Goal: Communication & Community: Answer question/provide support

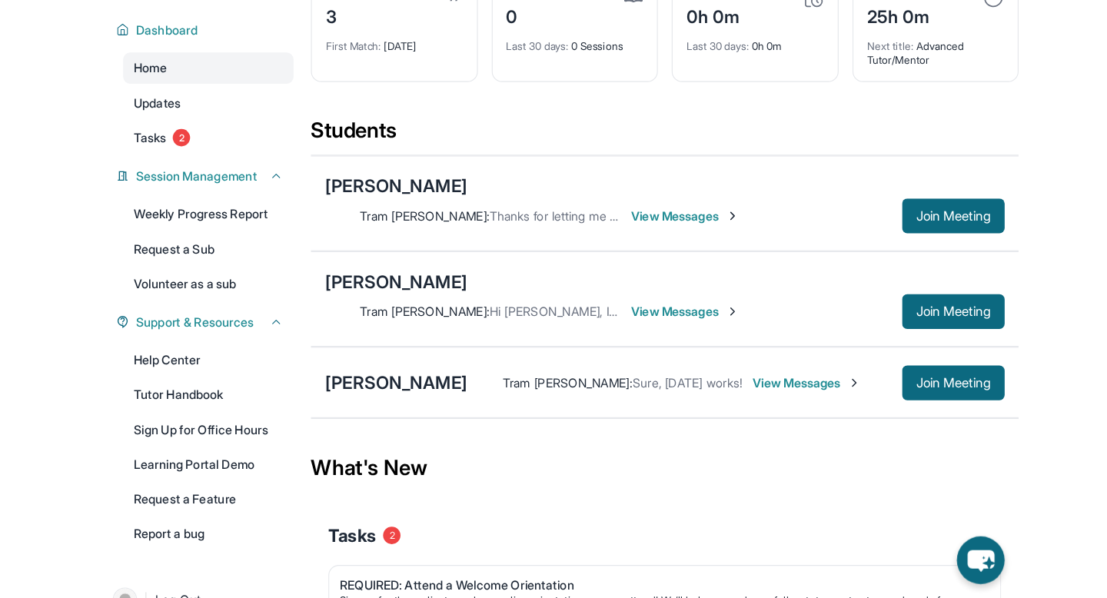
scroll to position [125, 0]
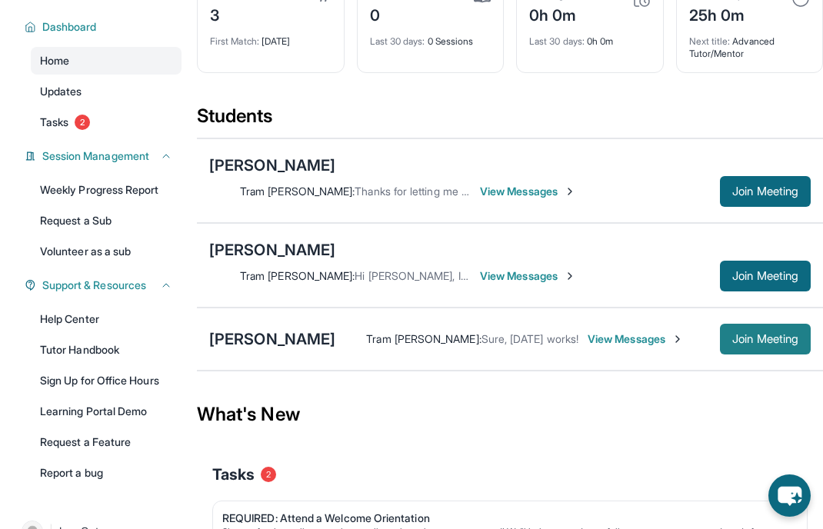
click at [753, 342] on span "Join Meeting" at bounding box center [765, 338] width 66 height 9
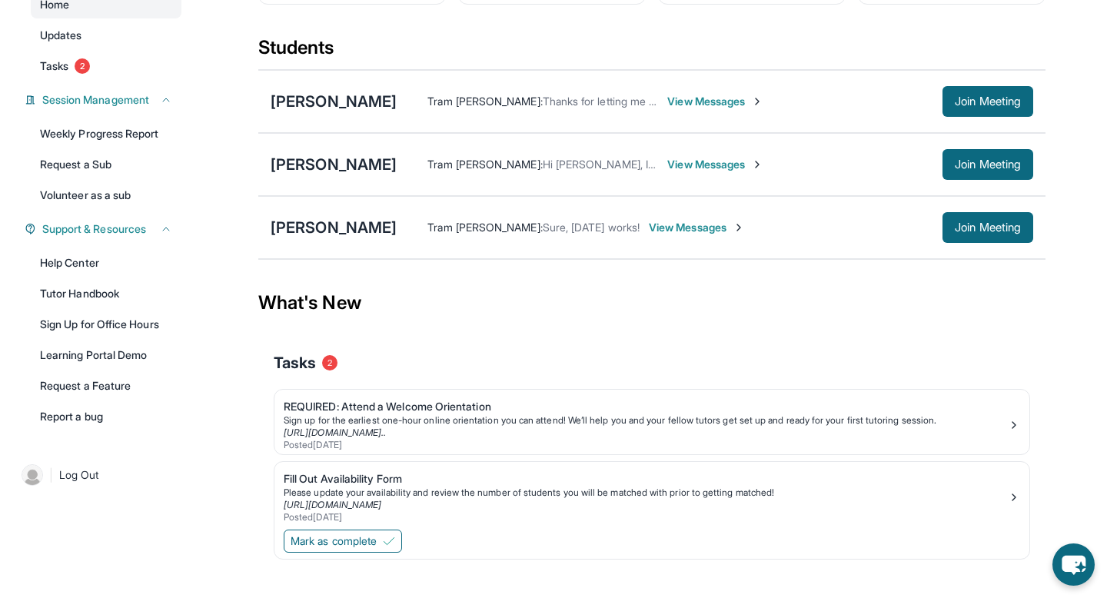
scroll to position [161, 0]
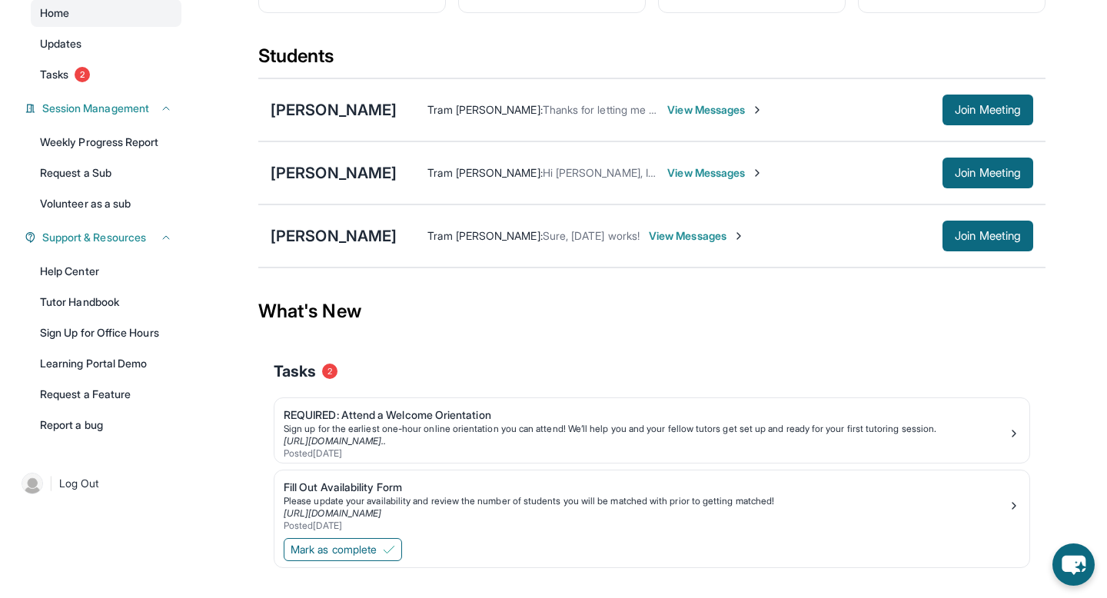
click at [686, 244] on span "View Messages" at bounding box center [697, 235] width 96 height 15
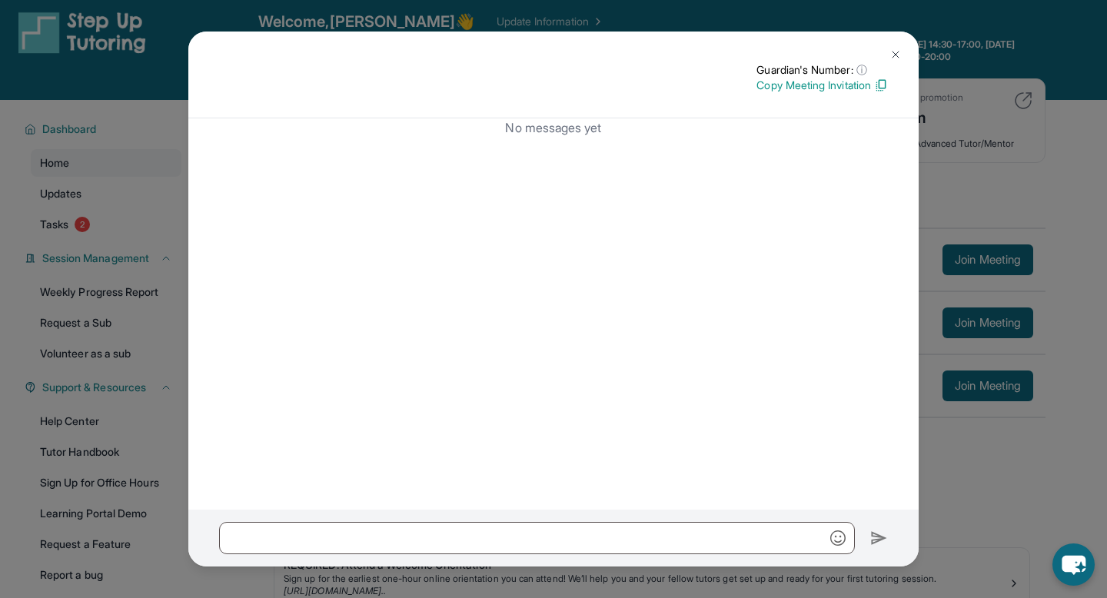
scroll to position [0, 0]
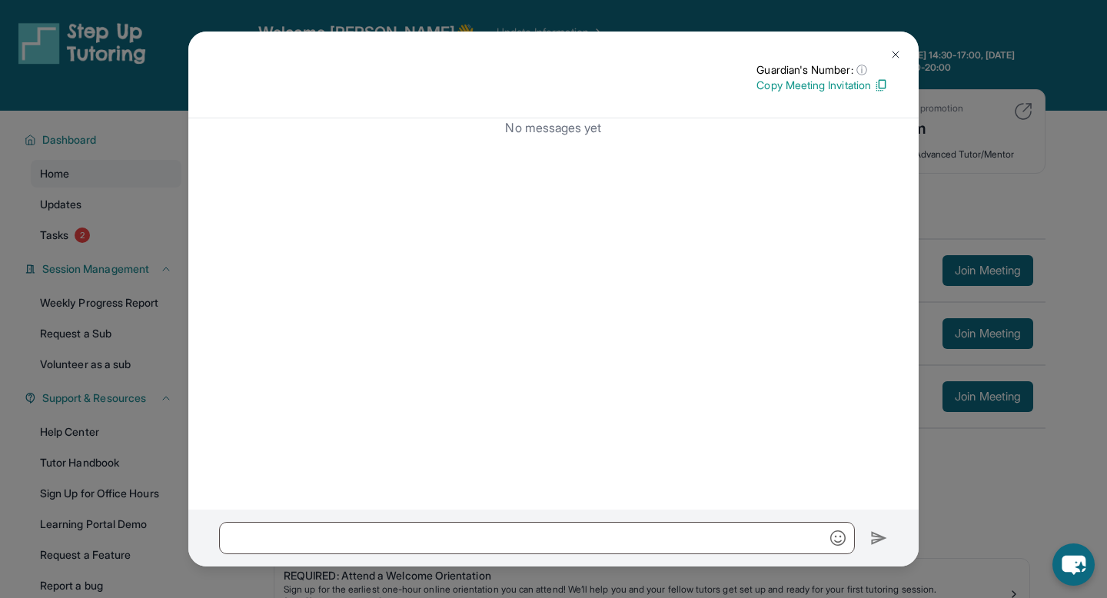
click at [822, 51] on button at bounding box center [895, 54] width 31 height 31
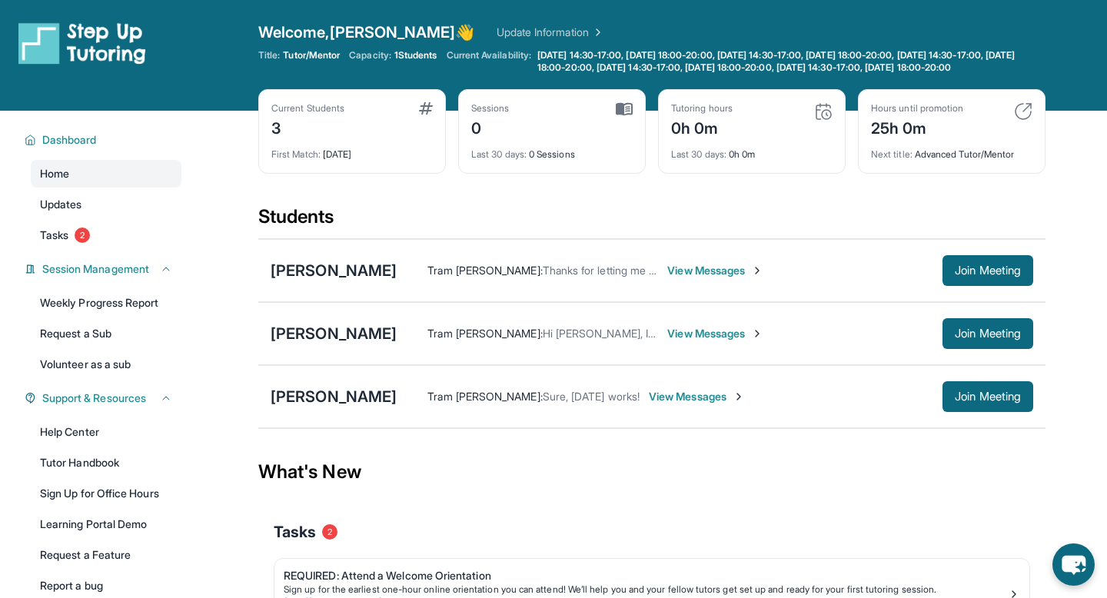
click at [543, 403] on span "Sure, [DATE] works!" at bounding box center [591, 396] width 97 height 13
click at [664, 402] on span "View Messages" at bounding box center [697, 396] width 96 height 15
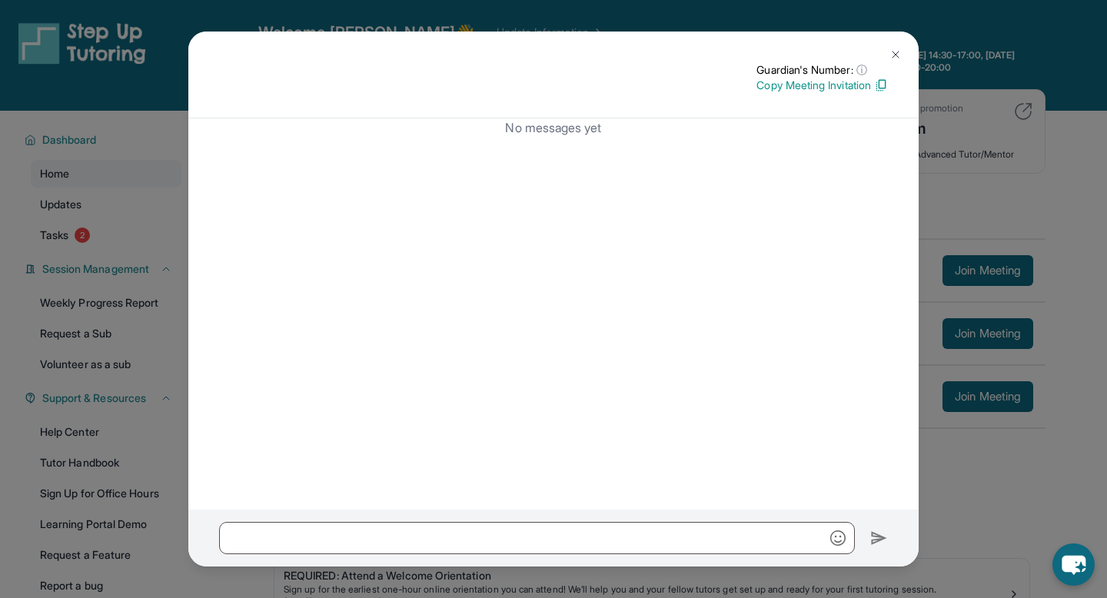
click at [821, 90] on p "Copy Meeting Invitation" at bounding box center [821, 85] width 131 height 15
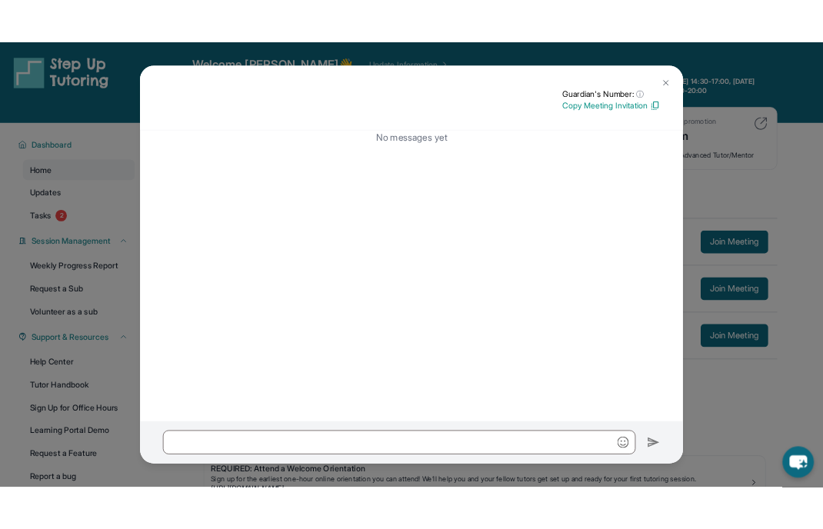
scroll to position [4, 0]
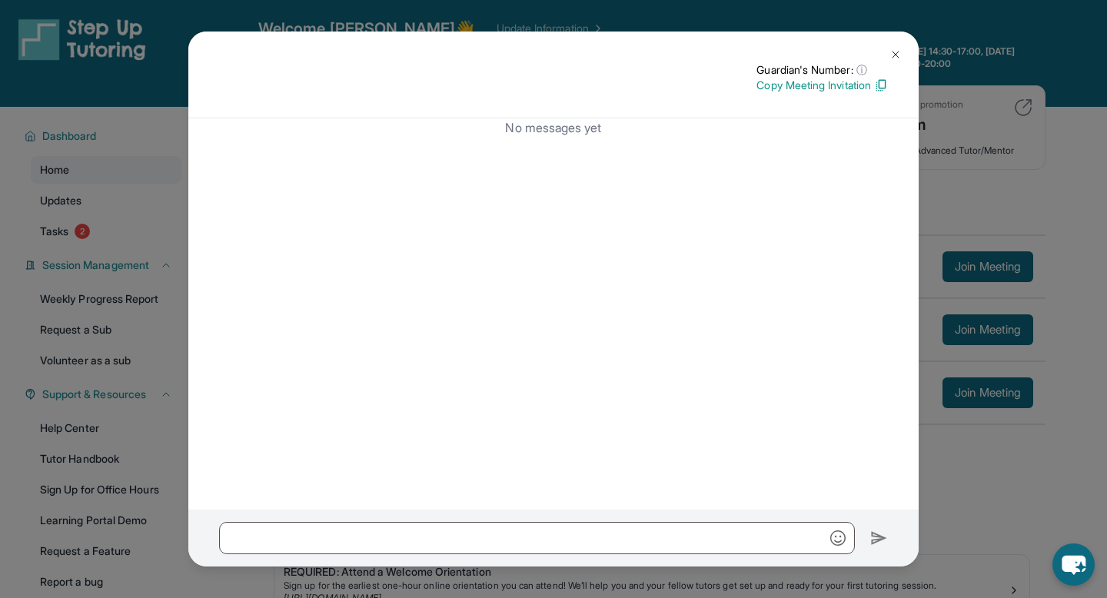
click at [822, 92] on p "Copy Meeting Invitation" at bounding box center [821, 85] width 131 height 15
click at [822, 53] on img at bounding box center [895, 54] width 12 height 12
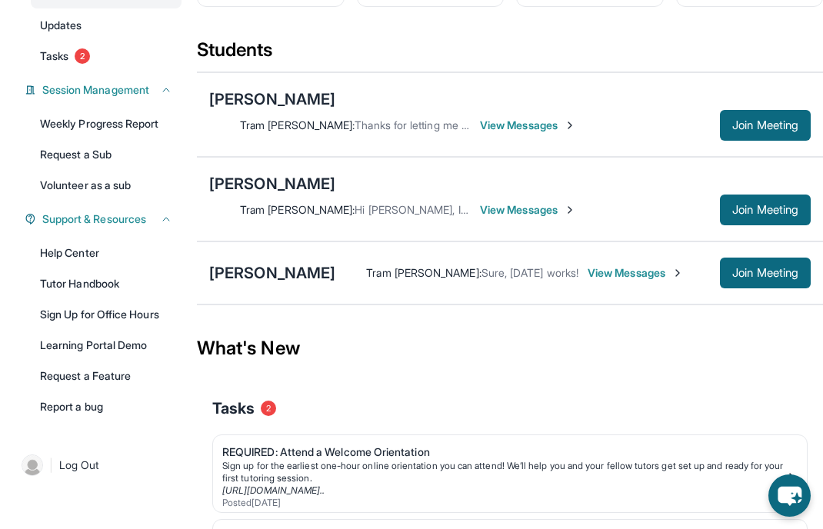
scroll to position [151, 0]
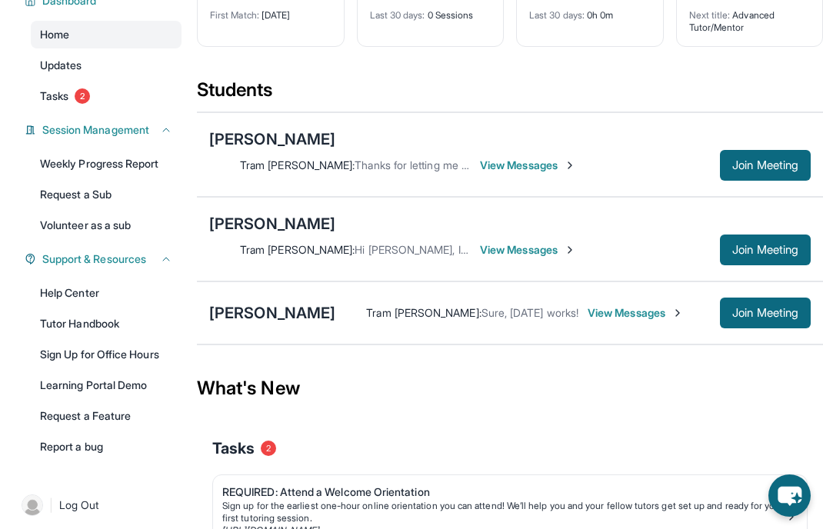
click at [623, 311] on span "View Messages" at bounding box center [635, 312] width 96 height 15
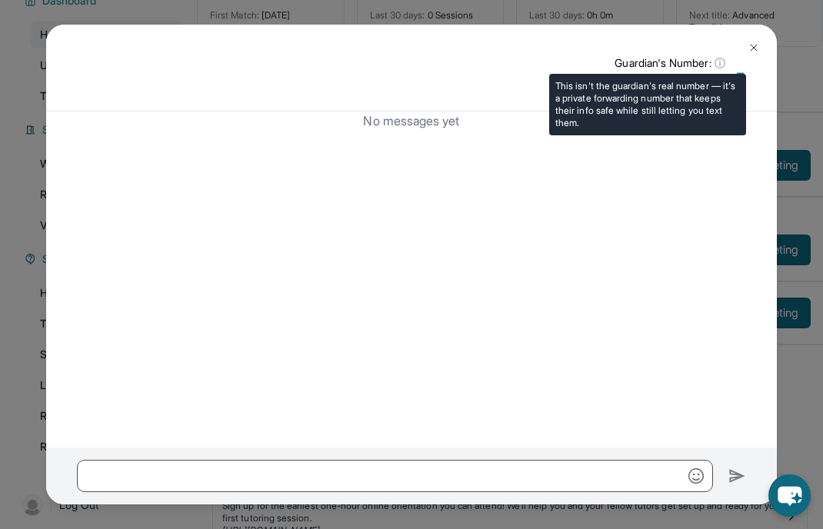
click at [719, 59] on span "ⓘ" at bounding box center [719, 62] width 11 height 15
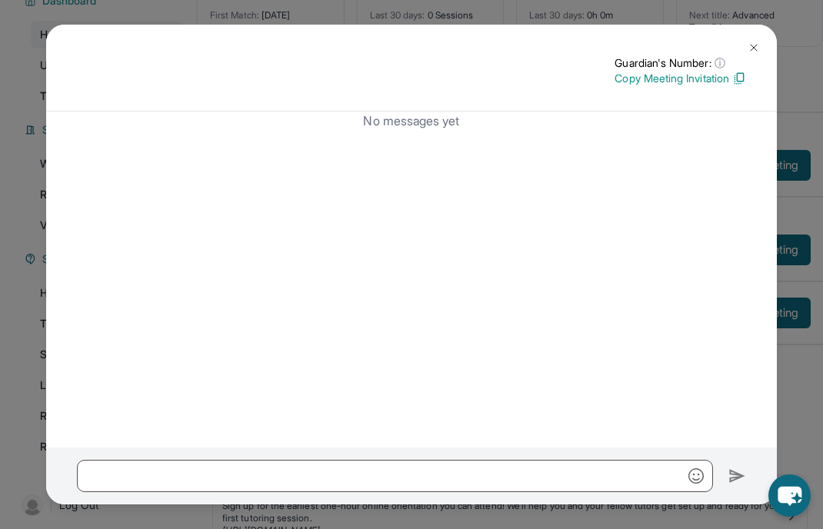
click at [735, 81] on img at bounding box center [739, 78] width 14 height 14
click at [757, 48] on img at bounding box center [753, 48] width 12 height 12
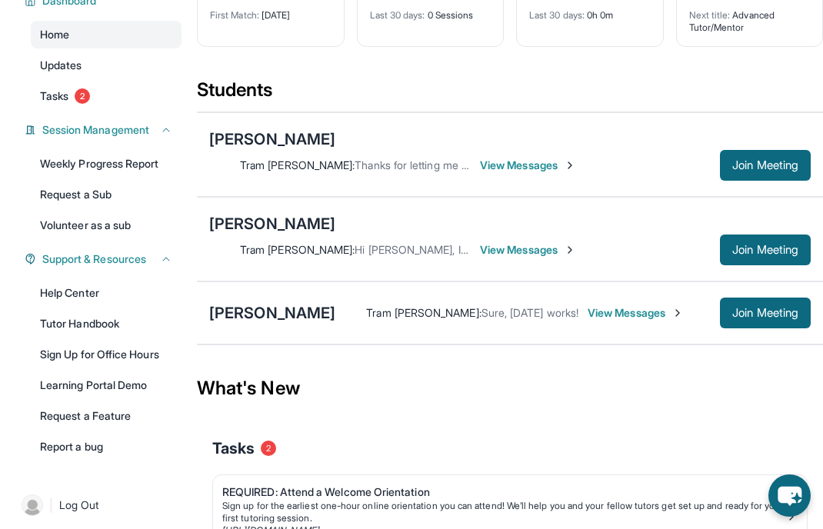
click at [622, 317] on span "View Messages" at bounding box center [635, 312] width 96 height 15
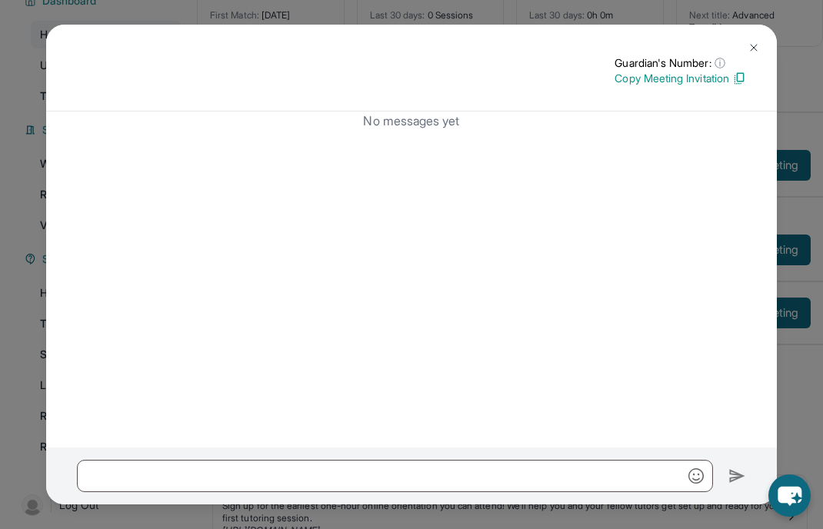
click at [690, 81] on p "Copy Meeting Invitation" at bounding box center [679, 78] width 131 height 15
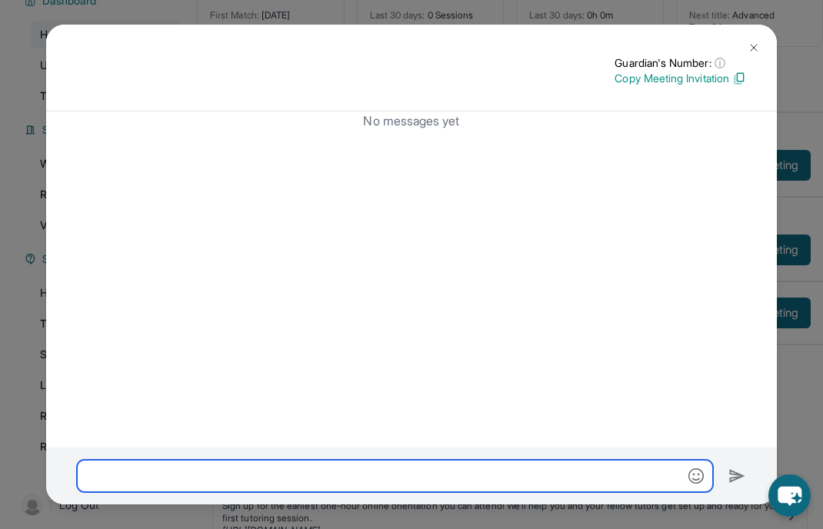
click at [204, 470] on input "text" at bounding box center [395, 476] width 636 height 32
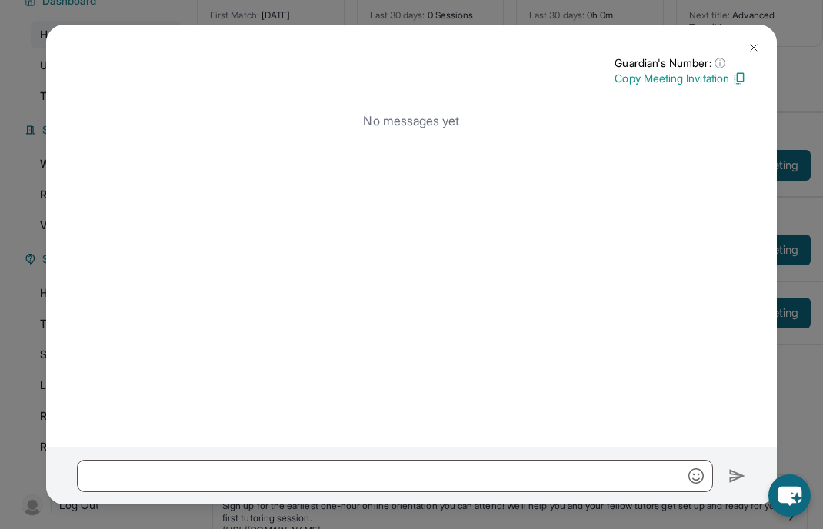
click at [755, 48] on img at bounding box center [753, 48] width 12 height 12
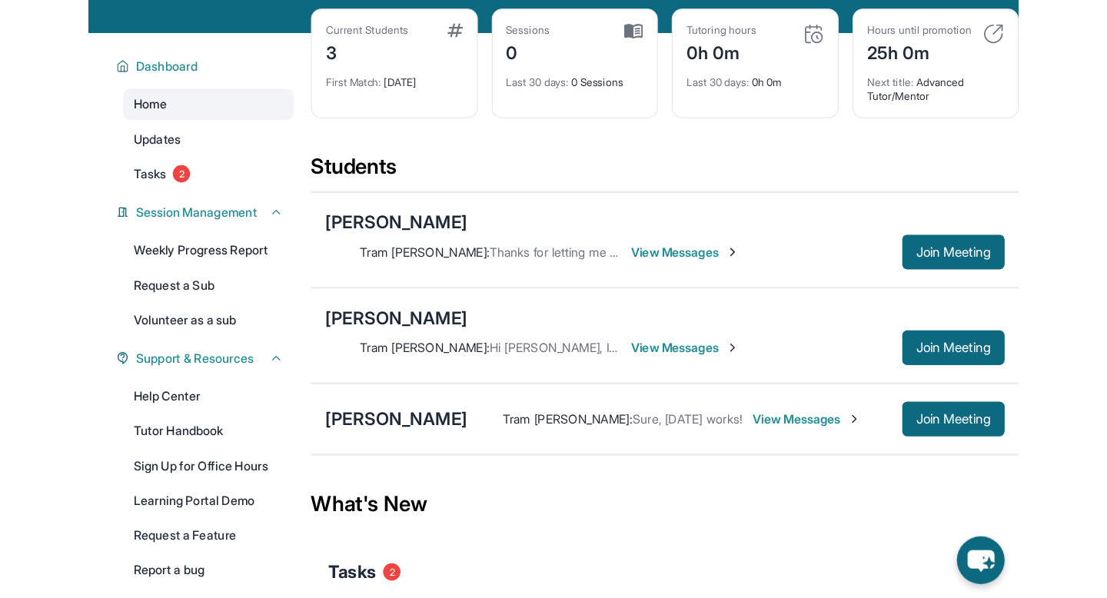
scroll to position [58, 0]
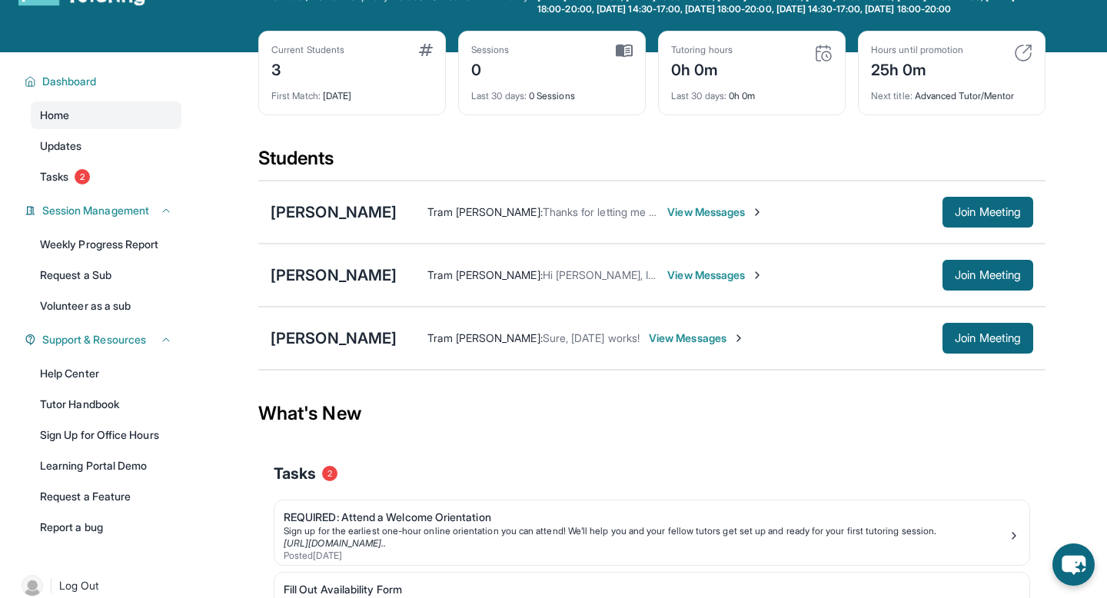
click at [671, 346] on span "View Messages" at bounding box center [697, 338] width 96 height 15
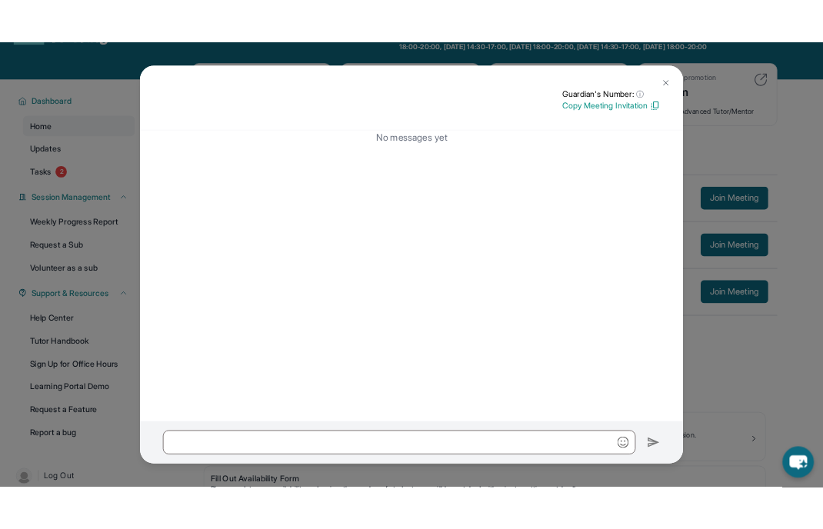
scroll to position [163, 0]
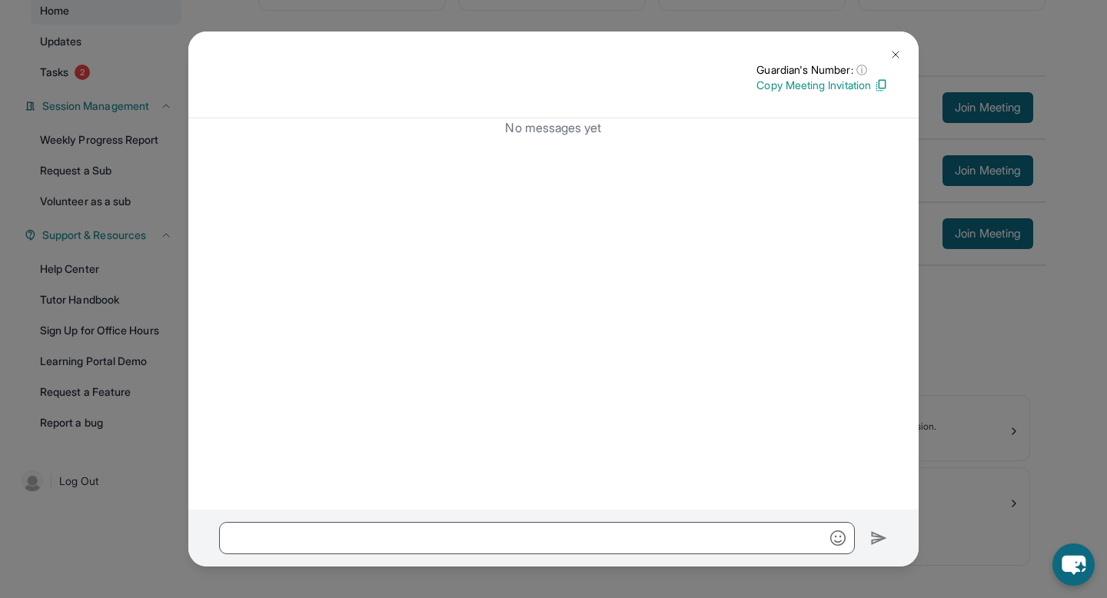
click at [822, 55] on img at bounding box center [895, 54] width 12 height 12
